Goal: Find specific page/section: Find specific page/section

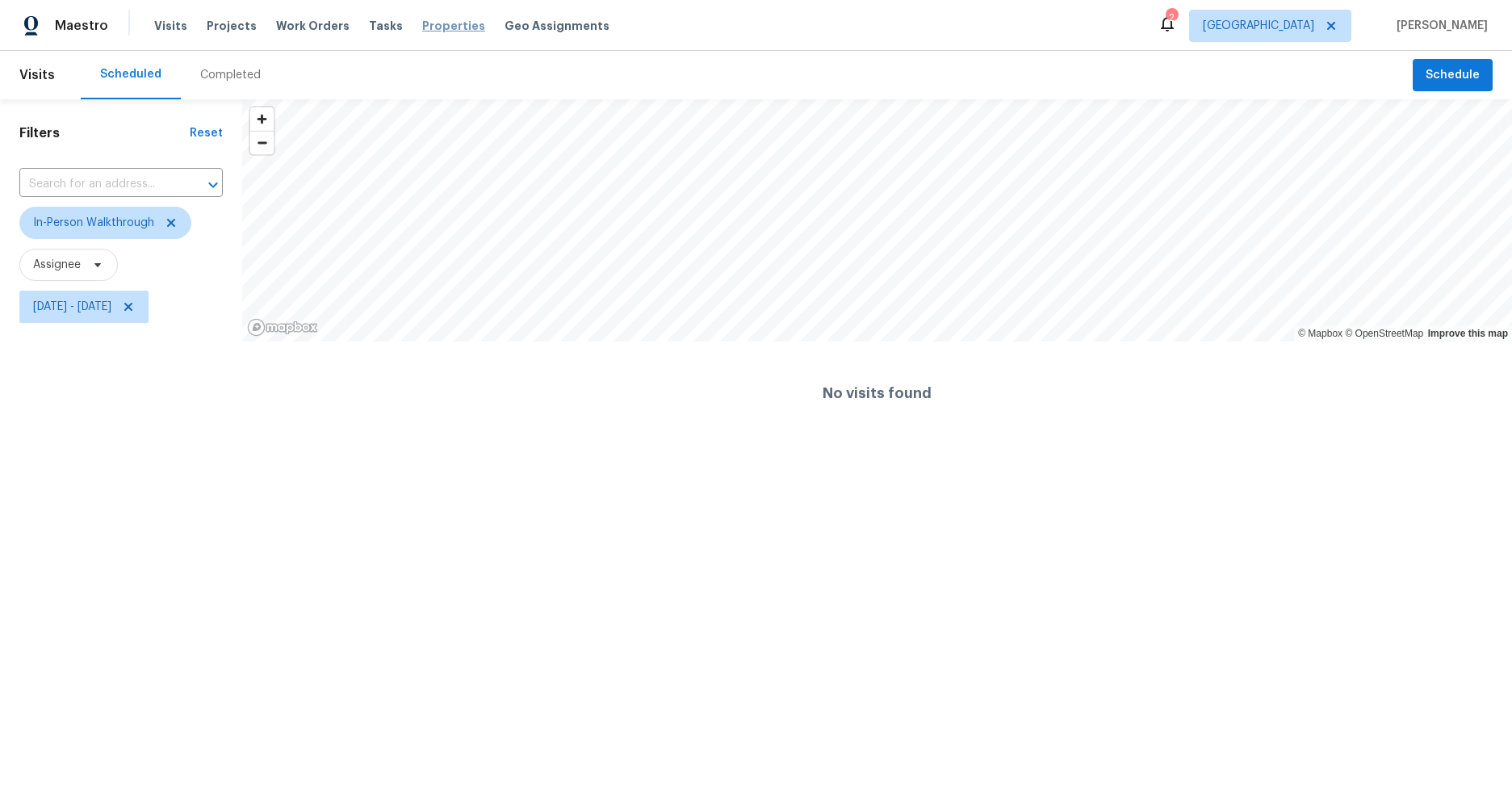
click at [423, 31] on span "Properties" at bounding box center [454, 26] width 63 height 16
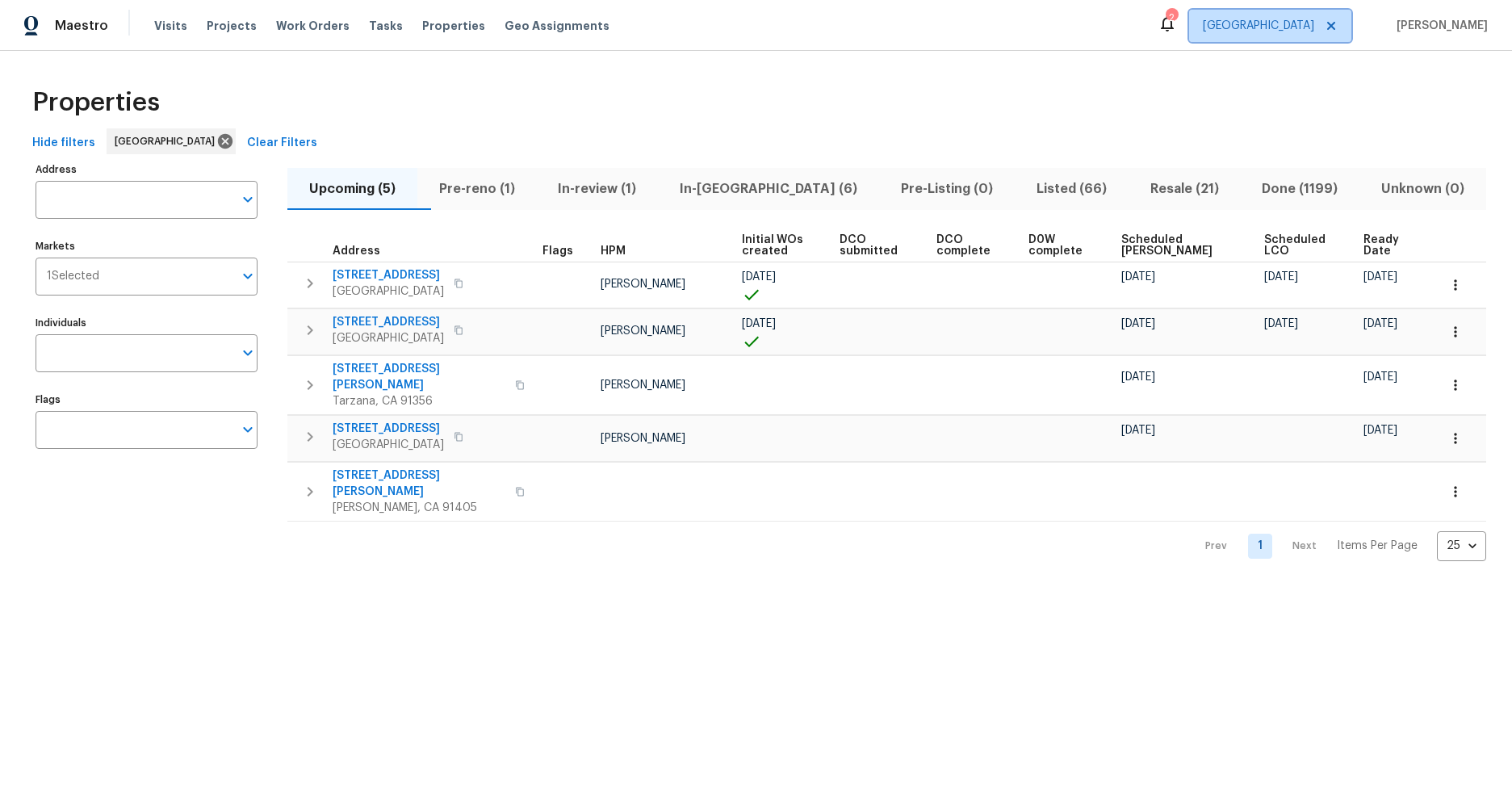
click at [1305, 21] on span "[GEOGRAPHIC_DATA]" at bounding box center [1259, 26] width 111 height 16
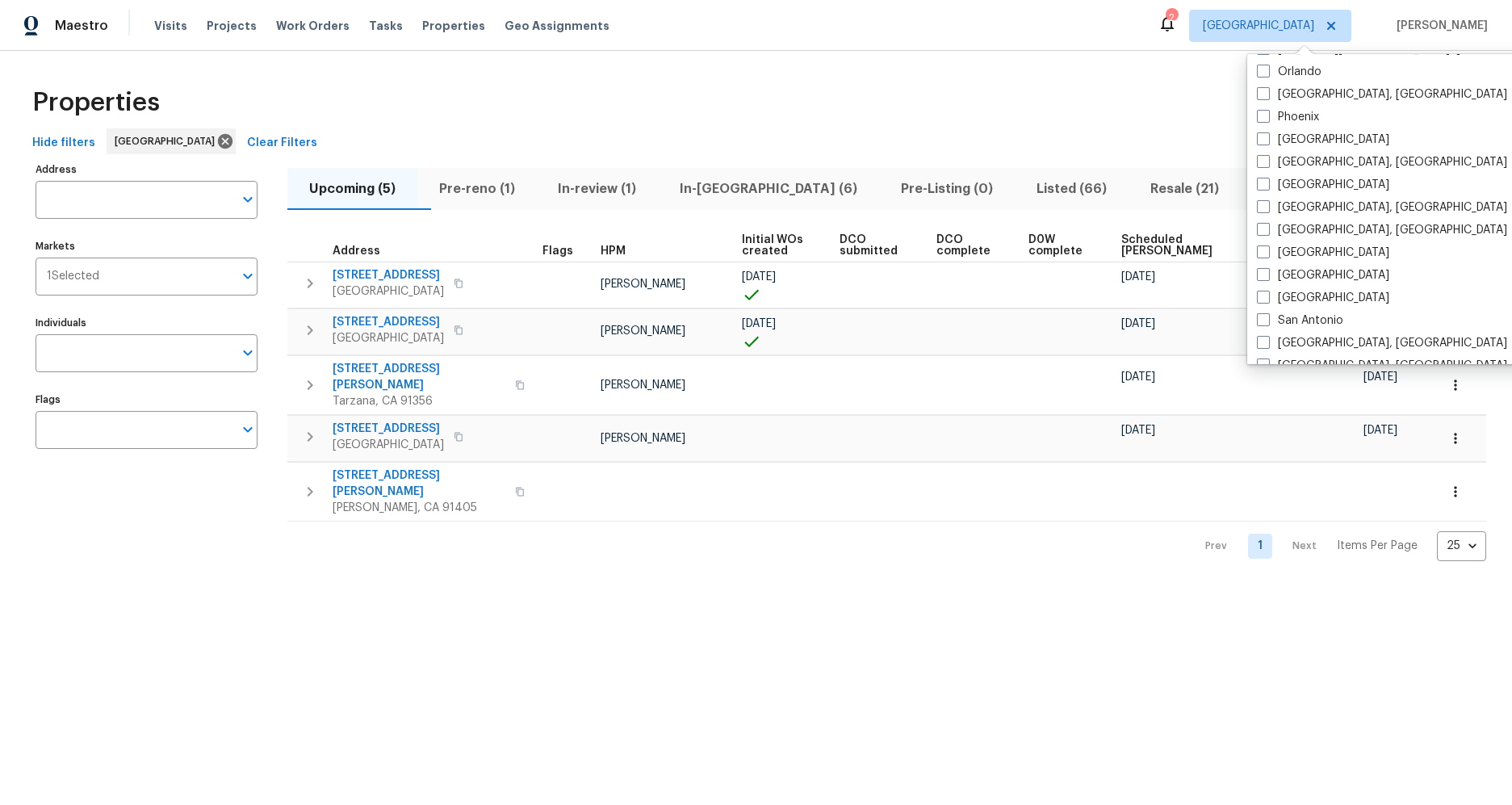
scroll to position [1082, 0]
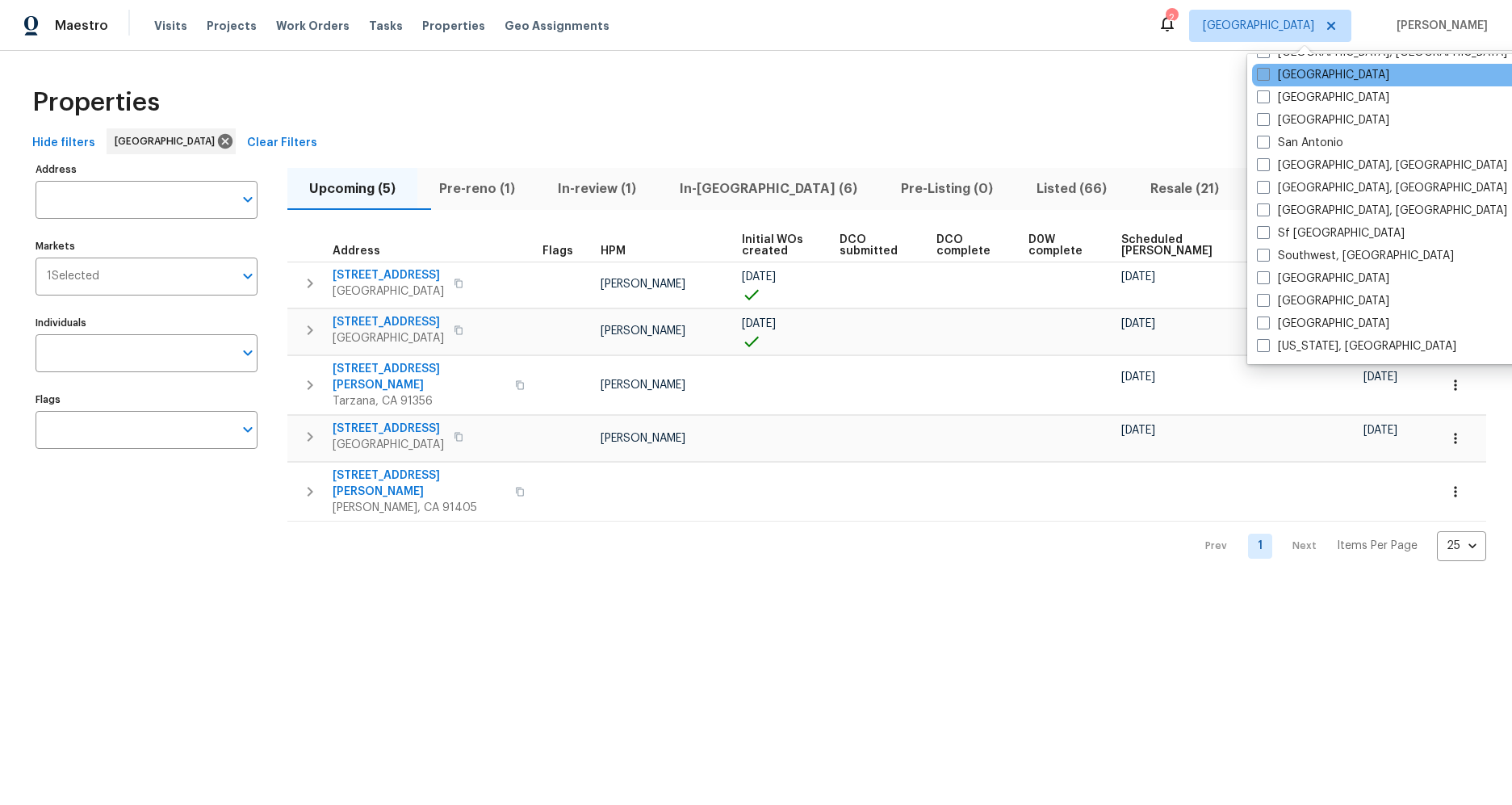
click at [1267, 78] on span at bounding box center [1263, 74] width 13 height 13
click at [1267, 77] on input "[GEOGRAPHIC_DATA]" at bounding box center [1262, 72] width 10 height 10
checkbox input "true"
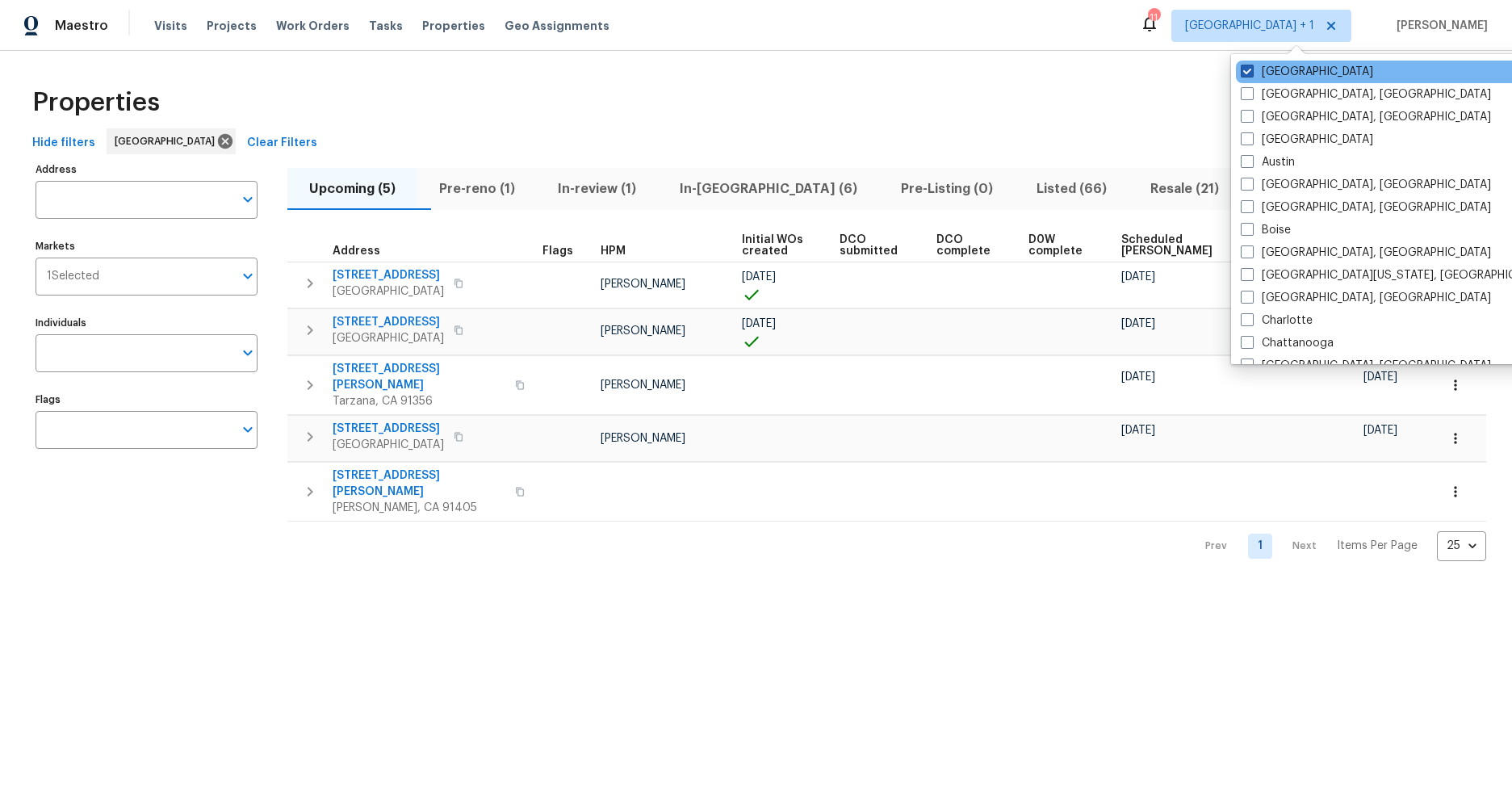
click at [1247, 71] on span at bounding box center [1247, 71] width 13 height 13
click at [1247, 71] on input "[GEOGRAPHIC_DATA]" at bounding box center [1246, 69] width 10 height 10
checkbox input "false"
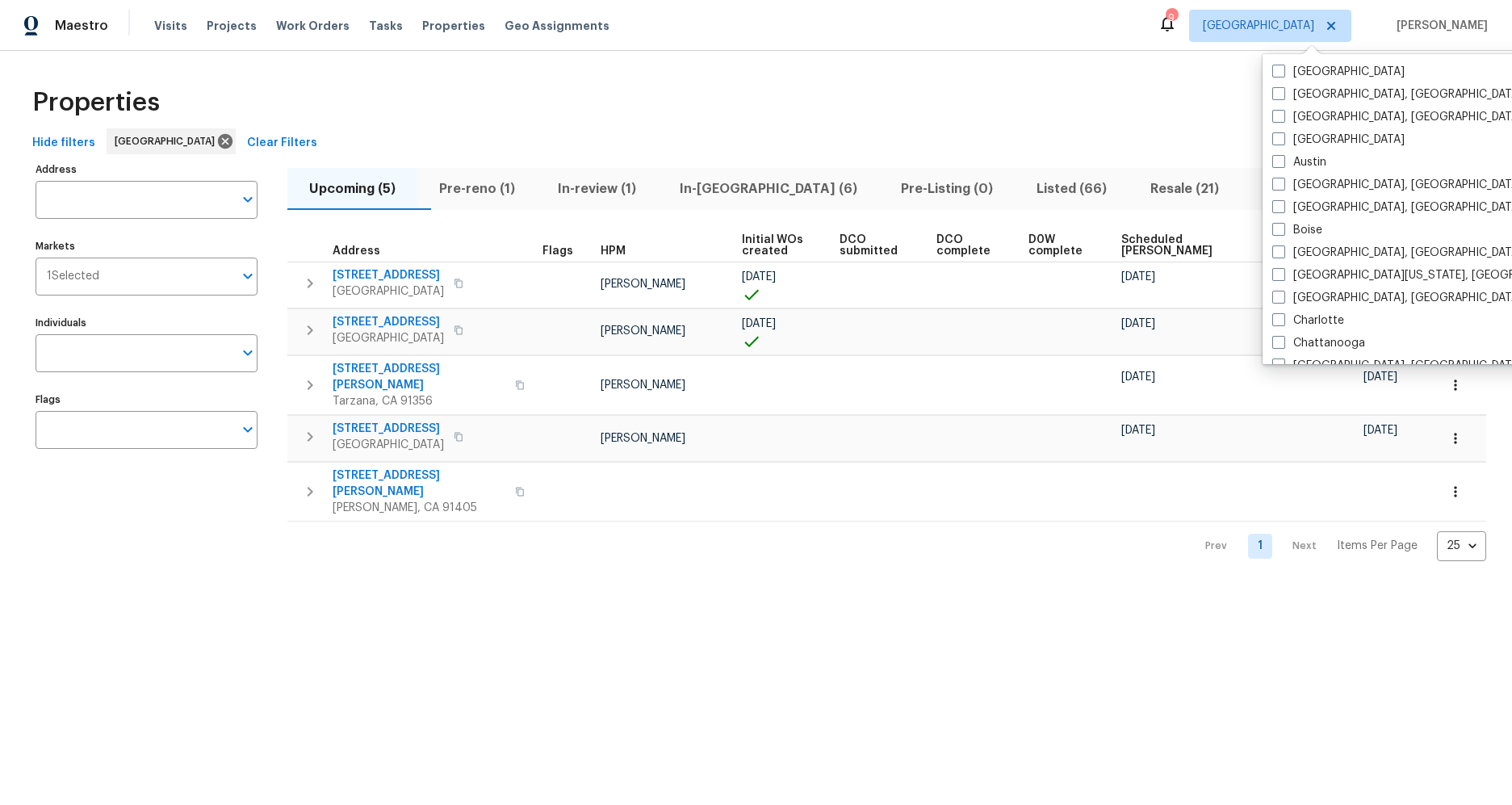
click at [561, 117] on div "Properties" at bounding box center [756, 102] width 1461 height 52
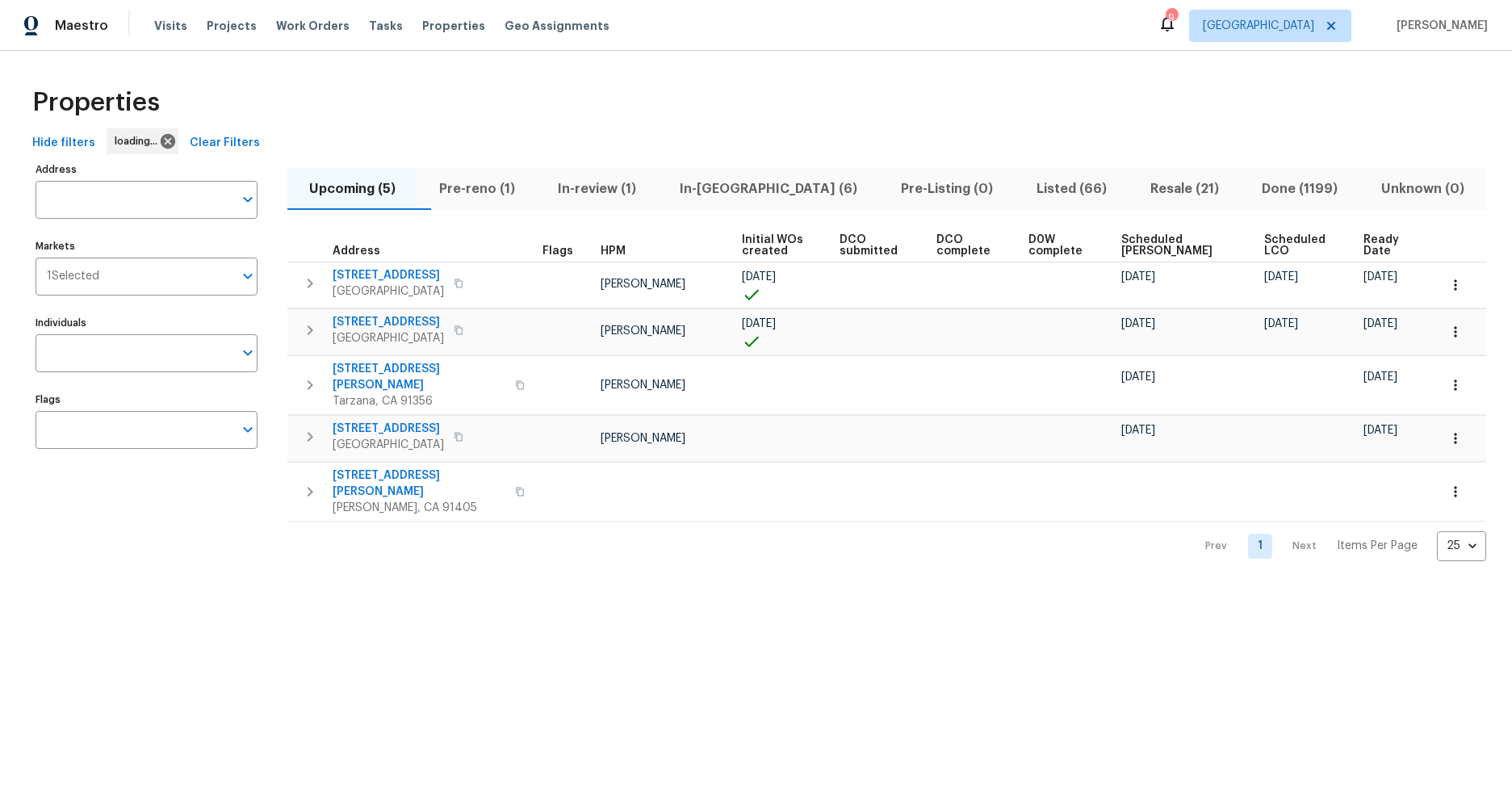
click at [174, 273] on input "Markets" at bounding box center [167, 276] width 134 height 38
click at [197, 279] on input "Markets" at bounding box center [167, 276] width 134 height 38
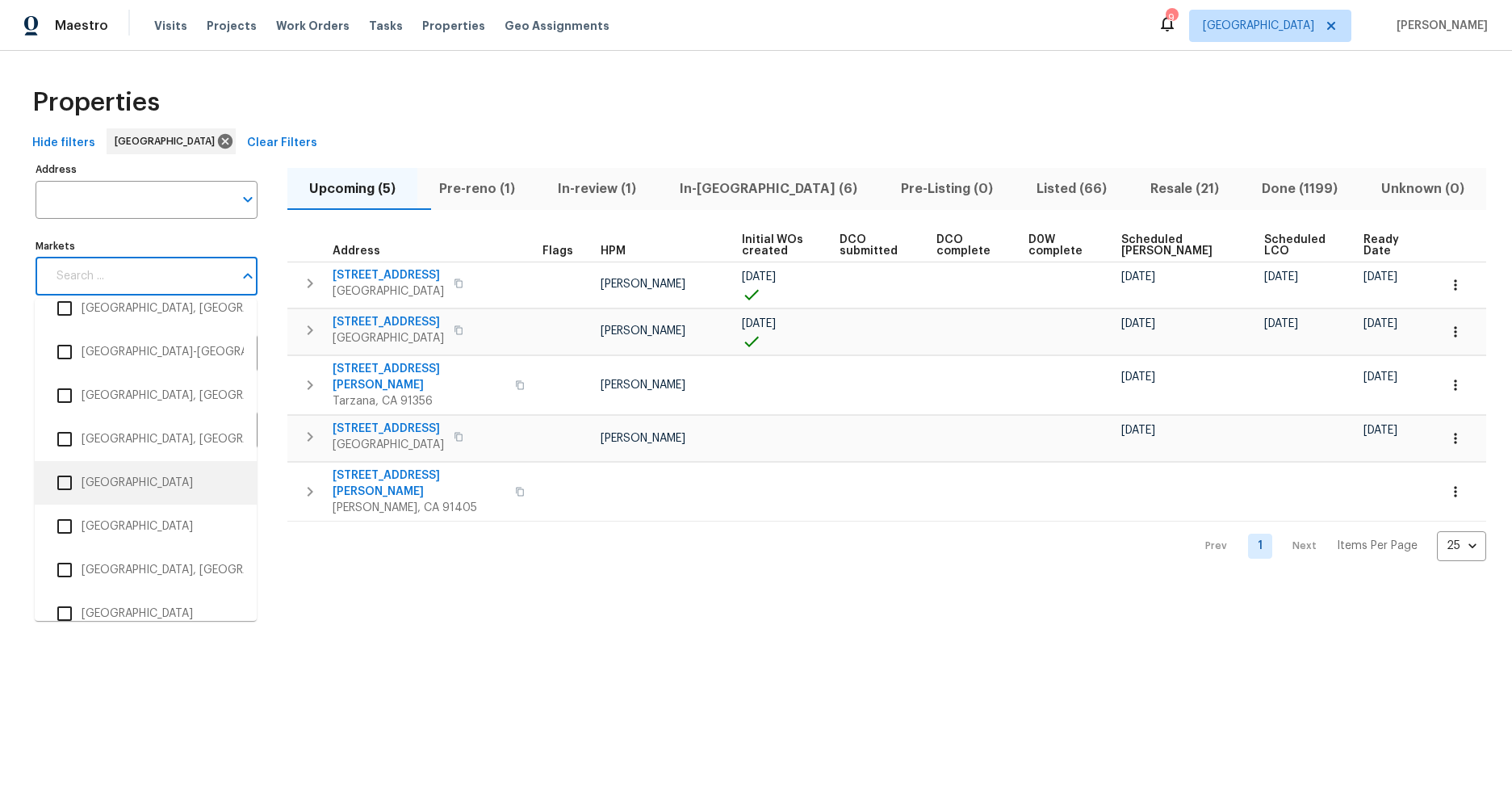
scroll to position [2705, 0]
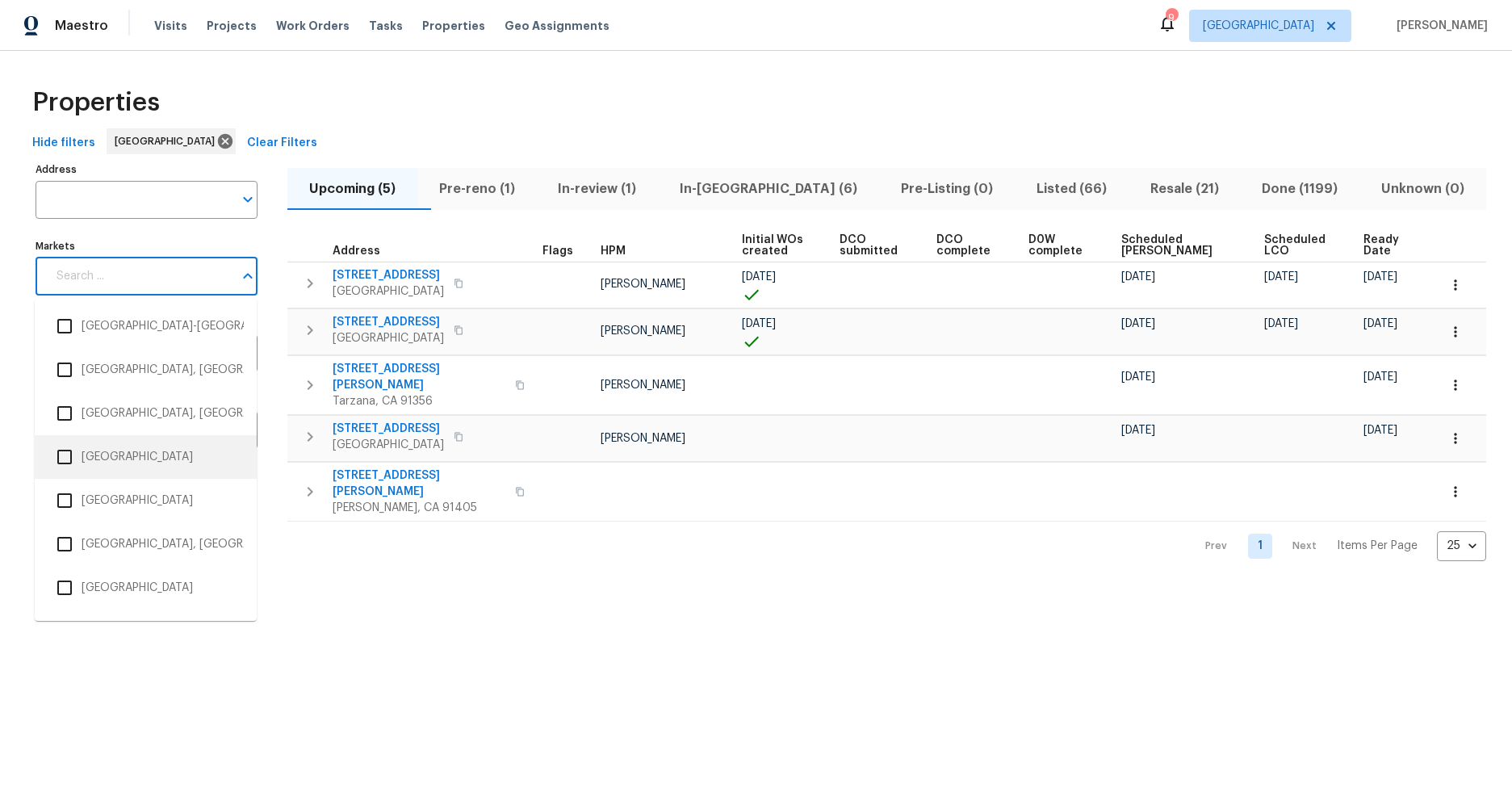
click at [65, 461] on input "checkbox" at bounding box center [65, 457] width 34 height 34
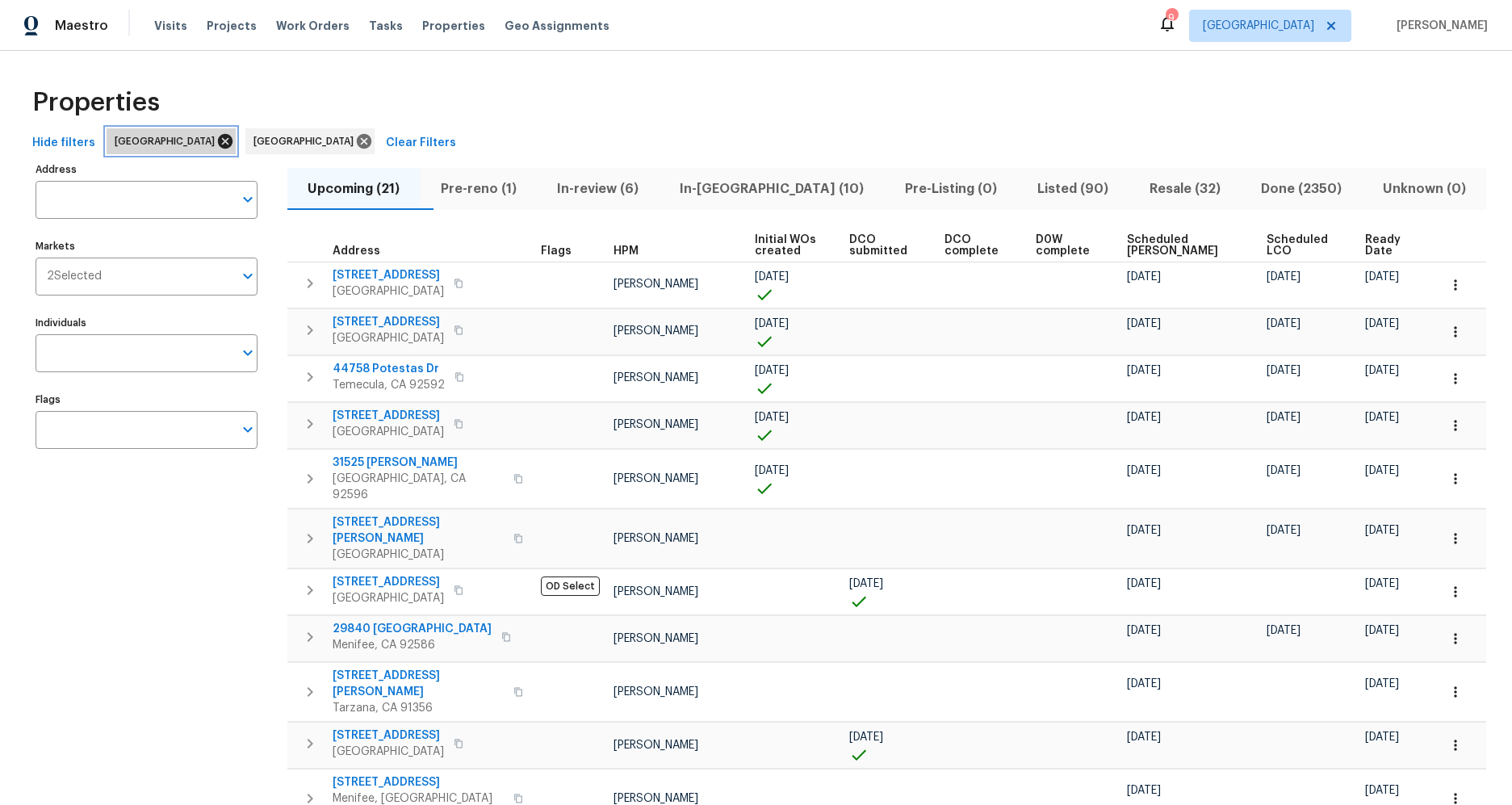
click at [218, 140] on icon at bounding box center [225, 141] width 14 height 14
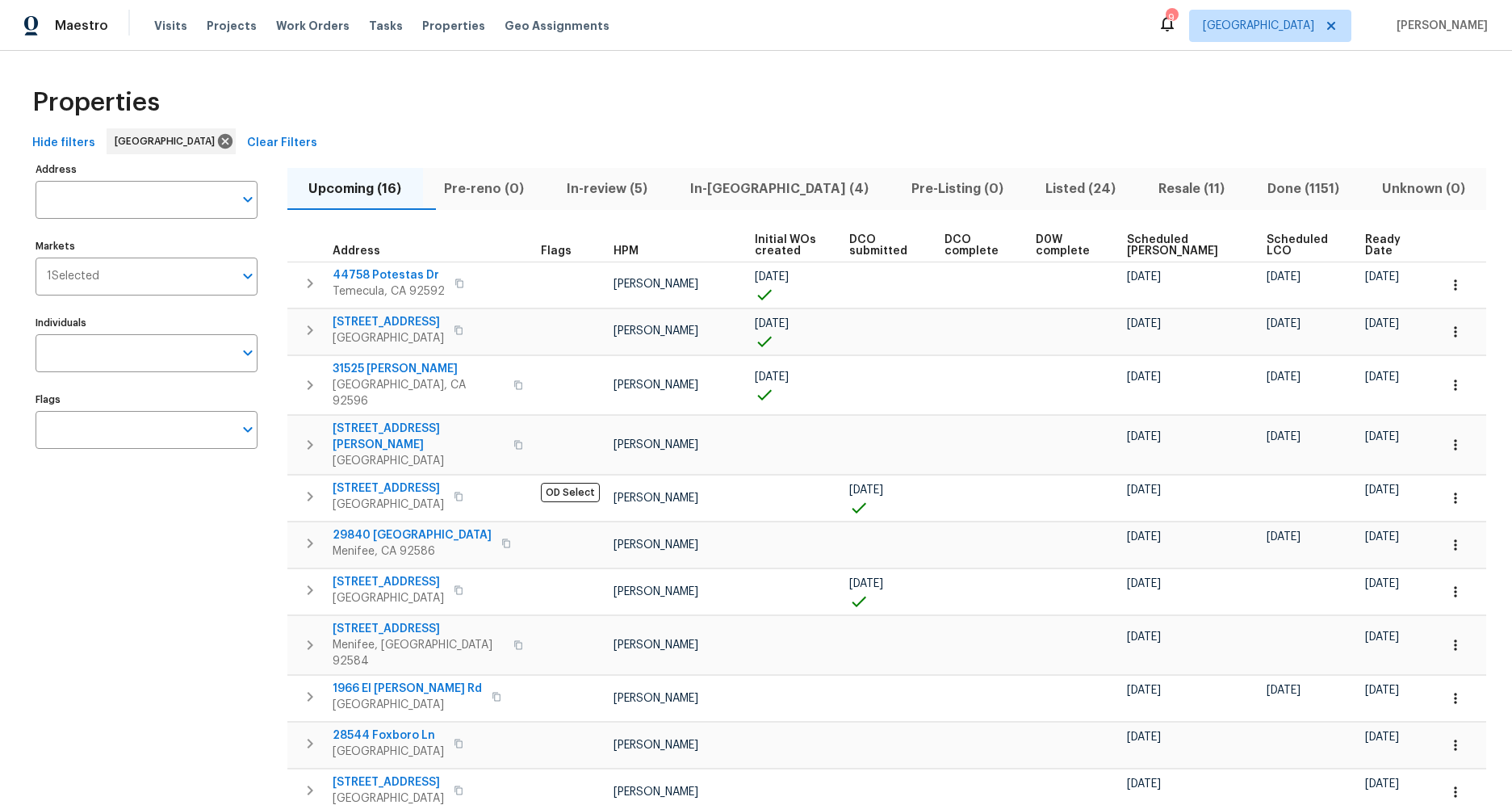
click at [621, 118] on div "Properties" at bounding box center [756, 102] width 1461 height 52
click at [592, 77] on div "Properties" at bounding box center [756, 102] width 1461 height 52
click at [127, 360] on input "Individuals" at bounding box center [134, 353] width 198 height 38
type input "jeff"
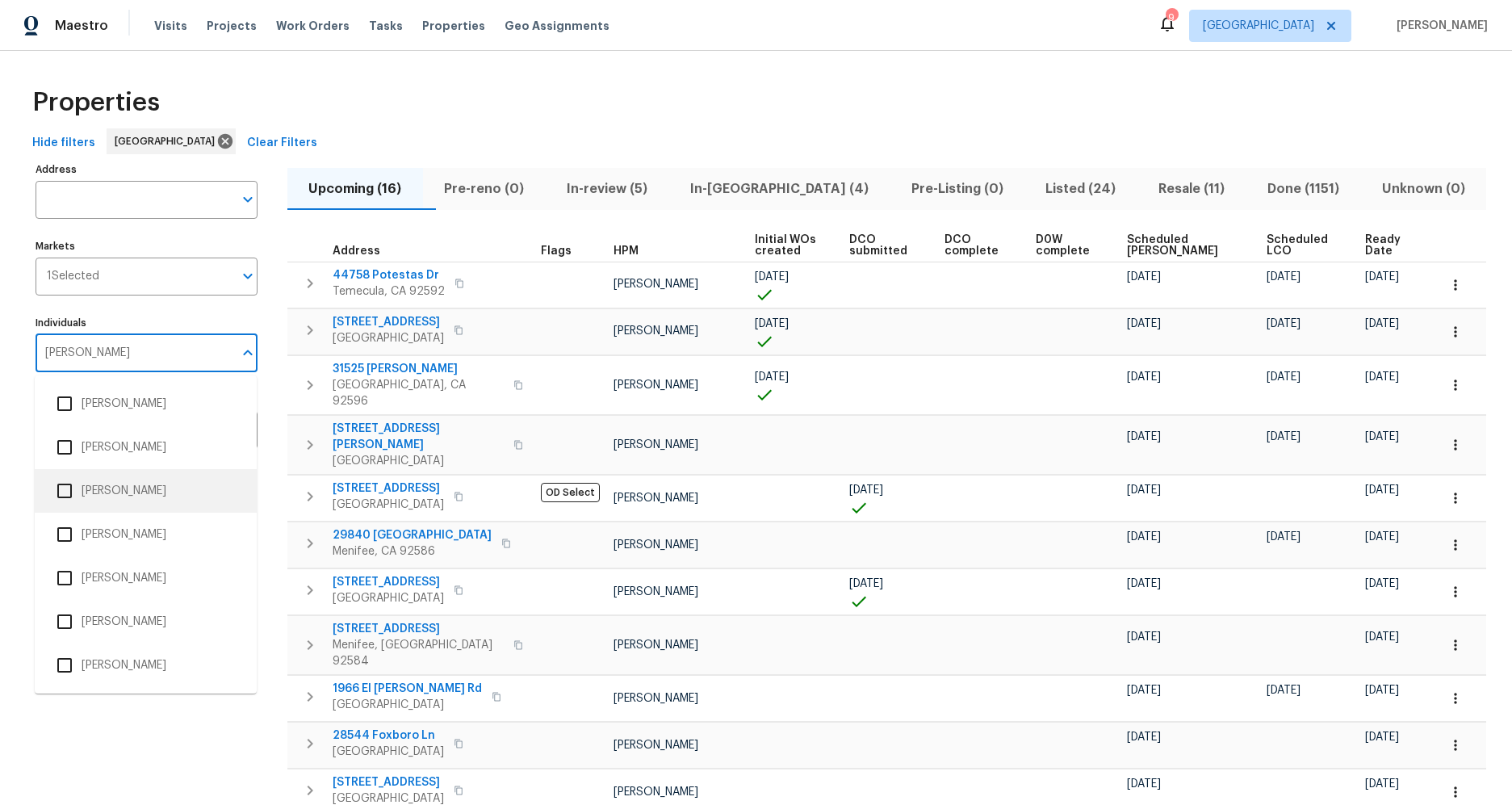
click at [66, 490] on input "checkbox" at bounding box center [65, 491] width 34 height 34
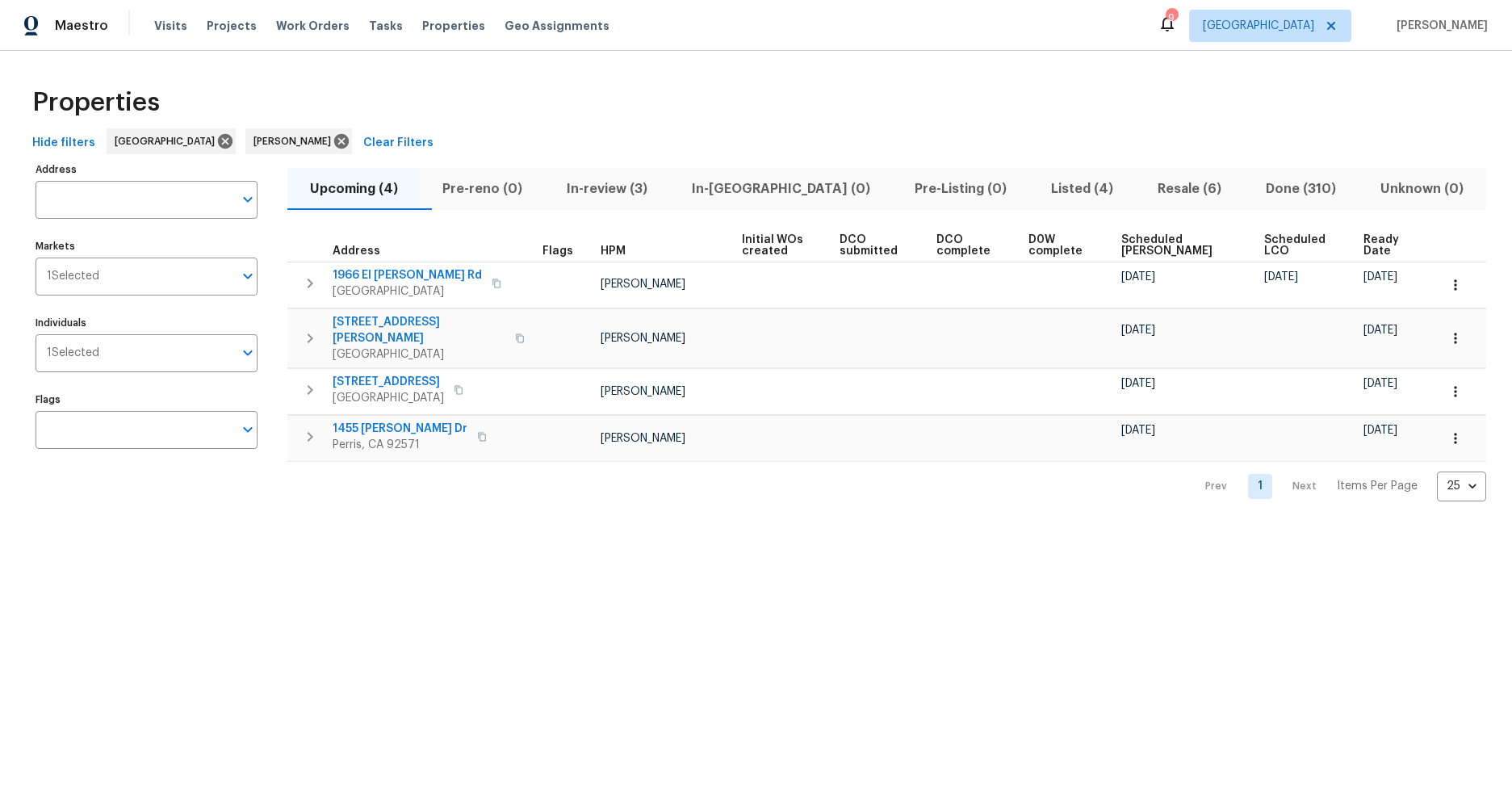
click at [167, 527] on html "Maestro Visits Projects Work Orders Tasks Properties Geo Assignments 9 Riversid…" at bounding box center [756, 264] width 1512 height 527
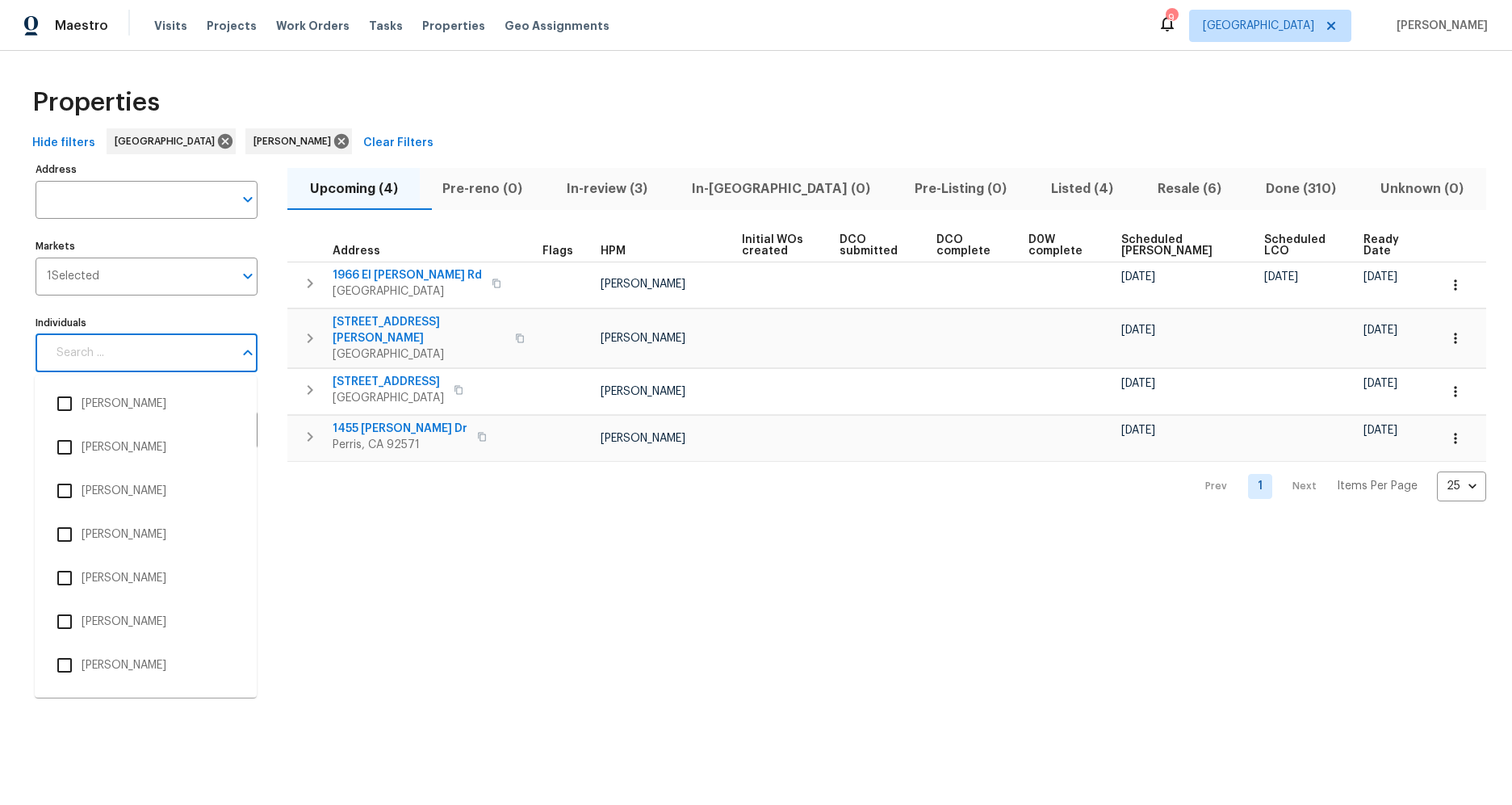
click at [166, 350] on input "Individuals" at bounding box center [139, 353] width 186 height 38
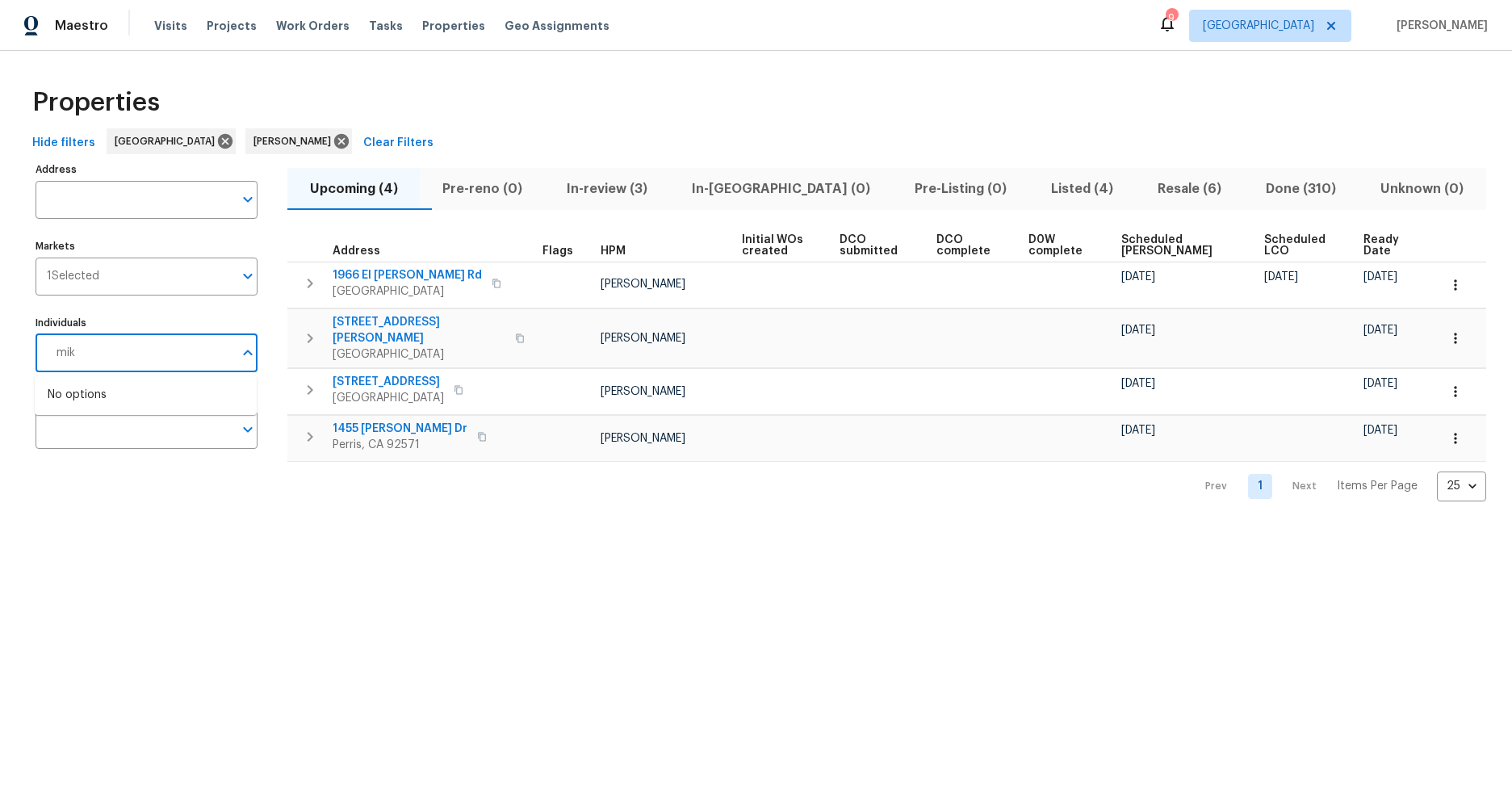
type input "mike"
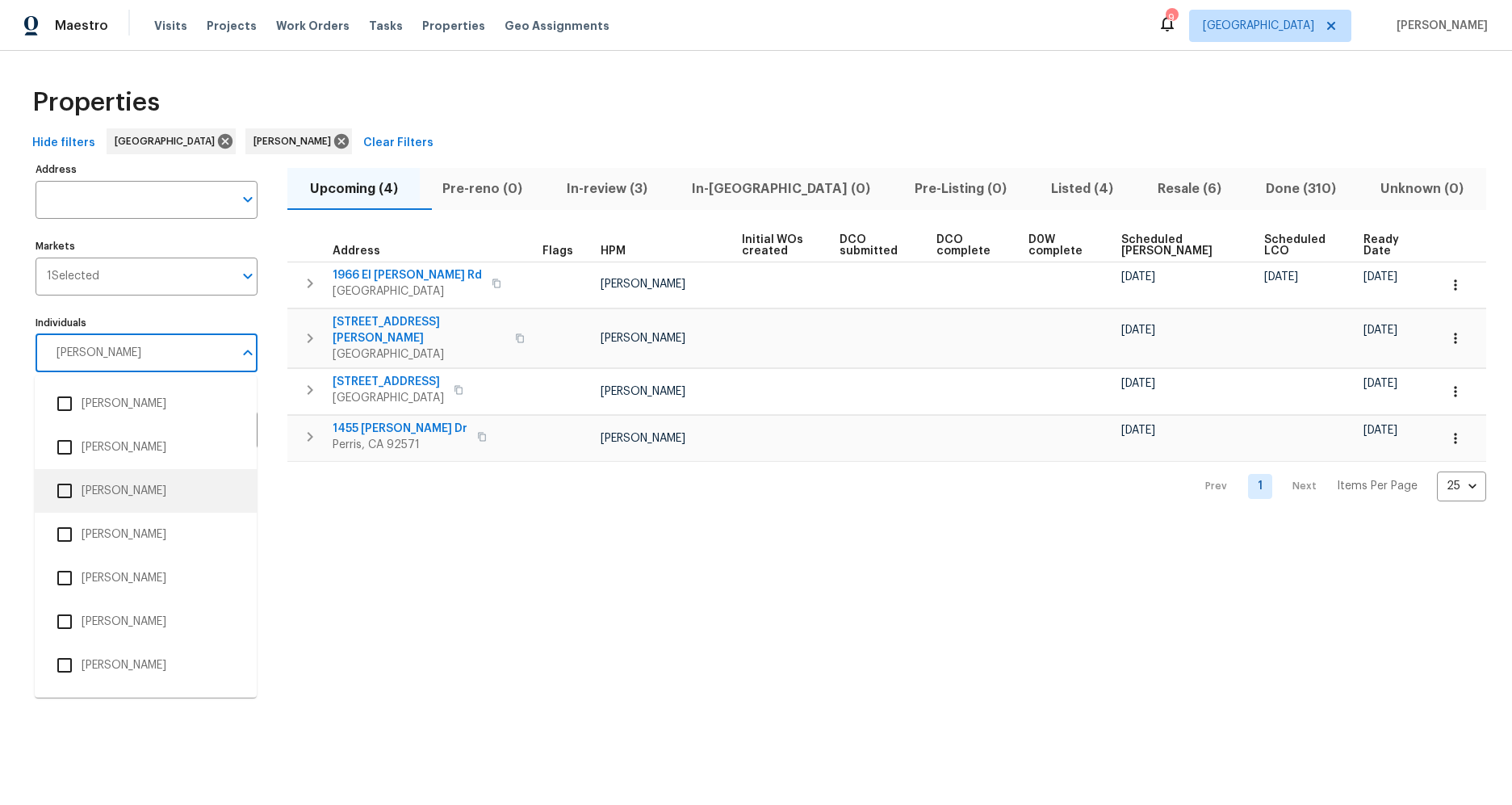
click at [64, 491] on input "checkbox" at bounding box center [65, 491] width 34 height 34
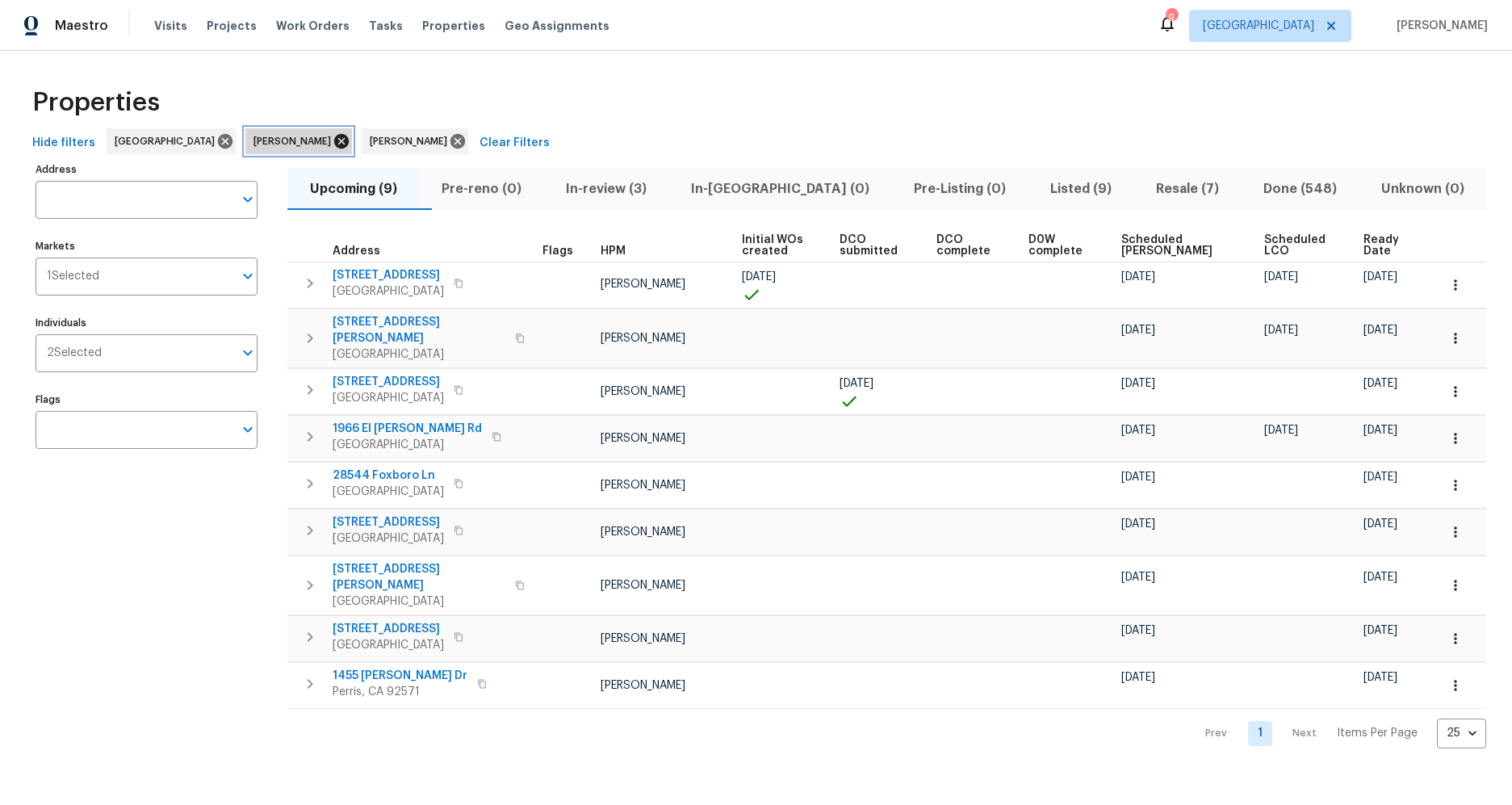
click at [332, 140] on icon at bounding box center [341, 141] width 18 height 18
